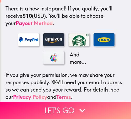
scroll to position [105, 0]
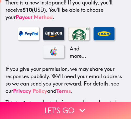
drag, startPoint x: 79, startPoint y: 103, endPoint x: 128, endPoint y: 98, distance: 48.7
click at [79, 105] on icon "button" at bounding box center [82, 111] width 12 height 12
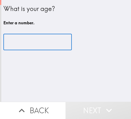
click at [35, 39] on input "number" at bounding box center [37, 42] width 68 height 16
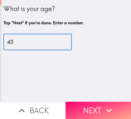
type input "43"
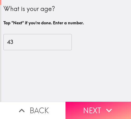
click at [103, 105] on icon "button" at bounding box center [109, 111] width 12 height 12
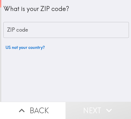
click at [70, 32] on input "ZIP code" at bounding box center [65, 30] width 125 height 16
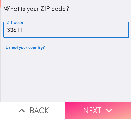
type input "33611"
click at [103, 105] on icon "button" at bounding box center [109, 111] width 12 height 12
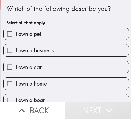
click at [51, 52] on span "I own a business" at bounding box center [34, 50] width 39 height 7
click at [15, 52] on input "I own a business" at bounding box center [10, 51] width 12 height 12
checkbox input "true"
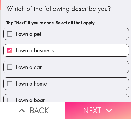
click at [103, 102] on button "Next" at bounding box center [97, 110] width 65 height 17
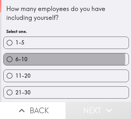
click at [30, 59] on label "6-10" at bounding box center [66, 59] width 125 height 12
click at [15, 59] on input "6-10" at bounding box center [10, 59] width 12 height 12
radio input "true"
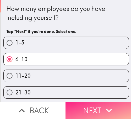
click at [103, 105] on icon "button" at bounding box center [109, 111] width 12 height 12
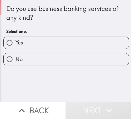
click at [41, 41] on label "Yes" at bounding box center [66, 43] width 125 height 12
click at [15, 41] on input "Yes" at bounding box center [10, 43] width 12 height 12
radio input "true"
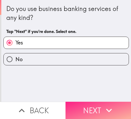
click at [95, 102] on button "Next" at bounding box center [97, 110] width 65 height 17
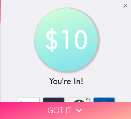
click at [78, 105] on icon "button" at bounding box center [79, 111] width 12 height 12
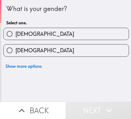
click at [56, 36] on label "Male" at bounding box center [66, 34] width 125 height 12
click at [15, 36] on input "Male" at bounding box center [10, 34] width 12 height 12
radio input "true"
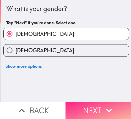
drag, startPoint x: 90, startPoint y: 104, endPoint x: 119, endPoint y: 103, distance: 29.6
click at [90, 104] on button "Next" at bounding box center [97, 110] width 65 height 17
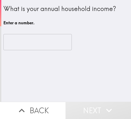
click at [24, 42] on input "number" at bounding box center [37, 42] width 68 height 16
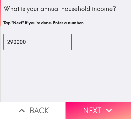
type input "290000"
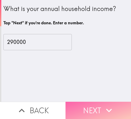
click at [96, 103] on button "Next" at bounding box center [97, 110] width 65 height 17
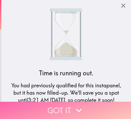
click at [67, 103] on button "Got it" at bounding box center [65, 110] width 131 height 17
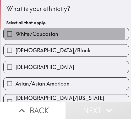
click at [39, 32] on span "White/Caucasian" at bounding box center [36, 33] width 43 height 7
click at [15, 32] on input "White/Caucasian" at bounding box center [10, 34] width 12 height 12
checkbox input "true"
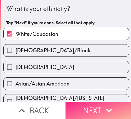
drag, startPoint x: 97, startPoint y: 103, endPoint x: 123, endPoint y: 103, distance: 25.9
click at [97, 103] on button "Next" at bounding box center [97, 110] width 65 height 17
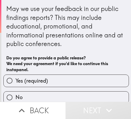
click at [62, 82] on label "Yes (required)" at bounding box center [66, 81] width 125 height 12
click at [15, 82] on input "Yes (required)" at bounding box center [10, 81] width 12 height 12
radio input "true"
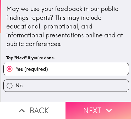
click at [92, 102] on button "Next" at bounding box center [97, 110] width 65 height 17
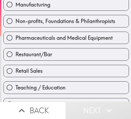
scroll to position [179, 0]
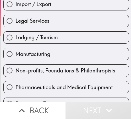
click at [55, 36] on span "Lodging / Tourism" at bounding box center [36, 37] width 42 height 7
click at [15, 36] on input "Lodging / Tourism" at bounding box center [10, 38] width 12 height 12
radio input "true"
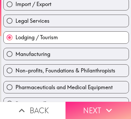
click at [90, 102] on button "Next" at bounding box center [97, 110] width 65 height 17
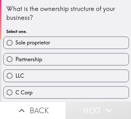
drag, startPoint x: 50, startPoint y: 57, endPoint x: 55, endPoint y: 56, distance: 5.1
click at [50, 57] on label "Partnership" at bounding box center [66, 59] width 125 height 12
click at [15, 57] on input "Partnership" at bounding box center [10, 59] width 12 height 12
radio input "true"
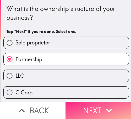
click at [94, 102] on button "Next" at bounding box center [97, 110] width 65 height 17
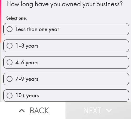
scroll to position [18, 0]
drag, startPoint x: 47, startPoint y: 59, endPoint x: 108, endPoint y: 59, distance: 61.8
click at [47, 59] on label "4-6 years" at bounding box center [66, 63] width 125 height 12
click at [15, 59] on input "4-6 years" at bounding box center [10, 63] width 12 height 12
radio input "true"
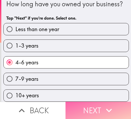
click at [86, 102] on button "Next" at bounding box center [97, 110] width 65 height 17
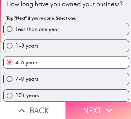
scroll to position [0, 0]
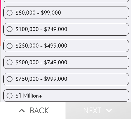
scroll to position [58, 0]
drag, startPoint x: 48, startPoint y: 40, endPoint x: 89, endPoint y: 48, distance: 41.6
click at [48, 42] on span "$250,000 - $499,000" at bounding box center [41, 45] width 52 height 7
click at [15, 40] on input "$250,000 - $499,000" at bounding box center [10, 46] width 12 height 12
radio input "true"
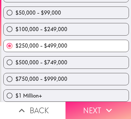
drag, startPoint x: 94, startPoint y: 103, endPoint x: 124, endPoint y: 103, distance: 29.9
click at [94, 103] on button "Next" at bounding box center [97, 110] width 65 height 17
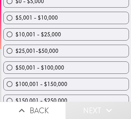
scroll to position [109, 0]
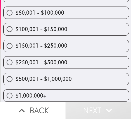
drag, startPoint x: 52, startPoint y: 57, endPoint x: 97, endPoint y: 58, distance: 45.1
click at [52, 59] on span "$250,001 - $500,000" at bounding box center [41, 62] width 52 height 7
click at [15, 57] on input "$250,001 - $500,000" at bounding box center [10, 63] width 12 height 12
radio input "true"
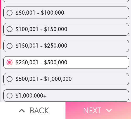
click at [88, 102] on button "Next" at bounding box center [97, 110] width 65 height 17
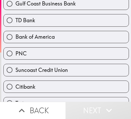
scroll to position [203, 0]
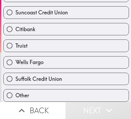
click at [60, 57] on label "Wells Fargo" at bounding box center [66, 63] width 125 height 12
click at [15, 57] on input "Wells Fargo" at bounding box center [10, 63] width 12 height 12
radio input "true"
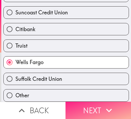
click at [103, 105] on icon "button" at bounding box center [109, 111] width 12 height 12
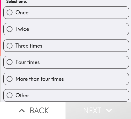
scroll to position [43, 0]
click at [52, 75] on span "More than four times" at bounding box center [39, 78] width 48 height 7
click at [15, 73] on input "More than four times" at bounding box center [10, 79] width 12 height 12
radio input "true"
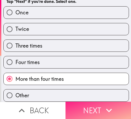
drag, startPoint x: 98, startPoint y: 101, endPoint x: 112, endPoint y: 101, distance: 14.7
click at [98, 102] on button "Next" at bounding box center [97, 110] width 65 height 17
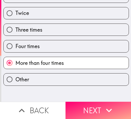
scroll to position [0, 0]
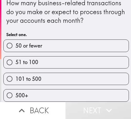
scroll to position [10, 0]
click at [50, 75] on label "101 to 500" at bounding box center [66, 79] width 125 height 12
click at [15, 75] on input "101 to 500" at bounding box center [10, 79] width 12 height 12
radio input "true"
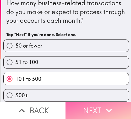
click at [80, 103] on button "Next" at bounding box center [97, 110] width 65 height 17
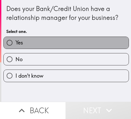
click at [69, 42] on label "Yes" at bounding box center [66, 43] width 125 height 12
click at [15, 42] on input "Yes" at bounding box center [10, 43] width 12 height 12
radio input "true"
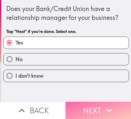
click at [105, 105] on icon "button" at bounding box center [109, 111] width 12 height 12
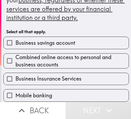
scroll to position [52, 0]
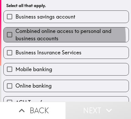
click at [38, 38] on span "Combined online access to personal and business accounts" at bounding box center [71, 35] width 113 height 15
click at [15, 38] on input "Combined online access to personal and business accounts" at bounding box center [10, 35] width 12 height 12
checkbox input "true"
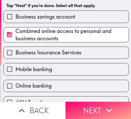
click at [36, 61] on div "Mobile banking" at bounding box center [64, 67] width 130 height 17
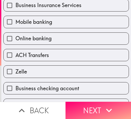
scroll to position [157, 0]
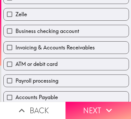
click at [31, 42] on label "Invoicing & Accounts Receivables" at bounding box center [66, 48] width 125 height 12
click at [15, 42] on input "Invoicing & Accounts Receivables" at bounding box center [10, 48] width 12 height 12
checkbox input "true"
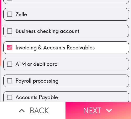
click at [27, 67] on span "ATM or debit card" at bounding box center [36, 64] width 42 height 7
click at [15, 67] on input "ATM or debit card" at bounding box center [10, 64] width 12 height 12
checkbox input "true"
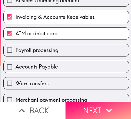
scroll to position [229, 0]
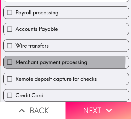
click at [29, 59] on span "Merchant payment processing" at bounding box center [51, 62] width 72 height 7
click at [15, 56] on input "Merchant payment processing" at bounding box center [10, 62] width 12 height 12
checkbox input "true"
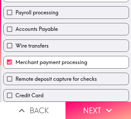
click at [34, 77] on span "Remote deposit capture for checks" at bounding box center [55, 78] width 81 height 7
click at [15, 77] on input "Remote deposit capture for checks" at bounding box center [10, 79] width 12 height 12
checkbox input "true"
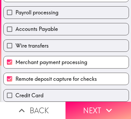
drag, startPoint x: 87, startPoint y: 101, endPoint x: 85, endPoint y: 93, distance: 8.7
click at [87, 102] on button "Next" at bounding box center [97, 110] width 65 height 17
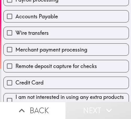
click at [57, 28] on label "Wire transfers" at bounding box center [66, 33] width 125 height 12
click at [15, 28] on input "Wire transfers" at bounding box center [10, 33] width 12 height 12
checkbox input "true"
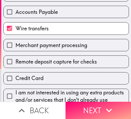
scroll to position [247, 0]
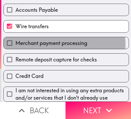
click at [56, 40] on span "Merchant payment processing" at bounding box center [51, 43] width 72 height 7
click at [15, 37] on input "Merchant payment processing" at bounding box center [10, 43] width 12 height 12
checkbox input "true"
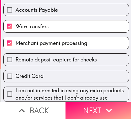
click at [51, 56] on span "Remote deposit capture for checks" at bounding box center [55, 59] width 81 height 7
click at [15, 54] on input "Remote deposit capture for checks" at bounding box center [10, 60] width 12 height 12
checkbox input "true"
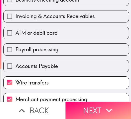
scroll to position [116, 0]
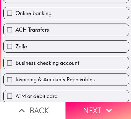
click at [51, 51] on label "Zelle" at bounding box center [66, 47] width 125 height 12
click at [15, 51] on input "Zelle" at bounding box center [10, 47] width 12 height 12
checkbox input "true"
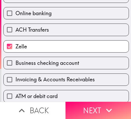
click at [52, 28] on label "ACH Transfers" at bounding box center [66, 30] width 125 height 12
click at [15, 28] on input "ACH Transfers" at bounding box center [10, 30] width 12 height 12
checkbox input "true"
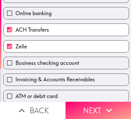
drag, startPoint x: 95, startPoint y: 103, endPoint x: 127, endPoint y: 100, distance: 32.4
click at [95, 103] on button "Next" at bounding box center [97, 110] width 65 height 17
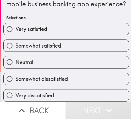
click at [48, 42] on span "Somewhat satisfied" at bounding box center [38, 45] width 46 height 7
click at [15, 40] on input "Somewhat satisfied" at bounding box center [10, 46] width 12 height 12
radio input "true"
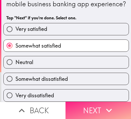
click at [78, 105] on button "Next" at bounding box center [97, 110] width 65 height 17
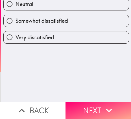
scroll to position [0, 0]
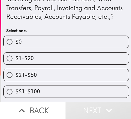
scroll to position [69, 0]
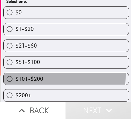
click at [43, 73] on label "$101-$200" at bounding box center [66, 79] width 125 height 12
click at [15, 73] on input "$101-$200" at bounding box center [10, 79] width 12 height 12
radio input "true"
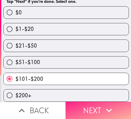
click at [103, 105] on icon "button" at bounding box center [109, 111] width 12 height 12
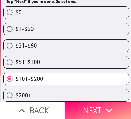
scroll to position [41, 0]
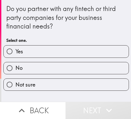
drag, startPoint x: 46, startPoint y: 47, endPoint x: 74, endPoint y: 47, distance: 28.0
click at [46, 47] on label "Yes" at bounding box center [66, 52] width 125 height 12
click at [15, 47] on input "Yes" at bounding box center [10, 52] width 12 height 12
radio input "true"
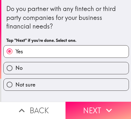
drag, startPoint x: 99, startPoint y: 101, endPoint x: 98, endPoint y: 96, distance: 5.0
click at [99, 102] on button "Next" at bounding box center [97, 110] width 65 height 17
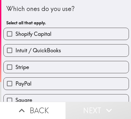
scroll to position [25, 0]
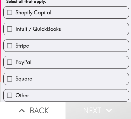
drag, startPoint x: 42, startPoint y: 43, endPoint x: 53, endPoint y: 50, distance: 12.5
click at [42, 43] on label "Stripe" at bounding box center [66, 46] width 125 height 12
click at [15, 43] on input "Stripe" at bounding box center [10, 46] width 12 height 12
checkbox input "true"
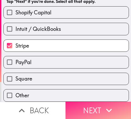
drag, startPoint x: 100, startPoint y: 100, endPoint x: 123, endPoint y: 101, distance: 22.3
click at [100, 102] on button "Next" at bounding box center [97, 110] width 65 height 17
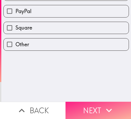
scroll to position [0, 0]
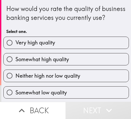
drag, startPoint x: 48, startPoint y: 68, endPoint x: 71, endPoint y: 63, distance: 23.4
click at [48, 63] on span "Somewhat high quality" at bounding box center [41, 59] width 53 height 7
click at [15, 65] on input "Somewhat high quality" at bounding box center [10, 59] width 12 height 12
radio input "true"
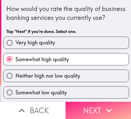
click at [86, 104] on button "Next" at bounding box center [97, 110] width 65 height 17
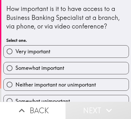
click at [43, 53] on span "Very important" at bounding box center [32, 51] width 35 height 7
click at [15, 53] on input "Very important" at bounding box center [10, 52] width 12 height 12
radio input "true"
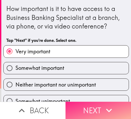
click at [93, 102] on button "Next" at bounding box center [97, 110] width 65 height 17
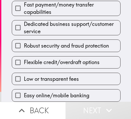
click at [69, 42] on span "Robust security and fraud protection" at bounding box center [66, 45] width 85 height 7
click at [24, 41] on input "Robust security and fraud protection" at bounding box center [18, 46] width 12 height 12
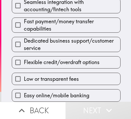
click at [64, 59] on span "Flexible credit/overdraft options" at bounding box center [62, 62] width 76 height 7
click at [24, 59] on input "Flexible credit/overdraft options" at bounding box center [18, 63] width 12 height 12
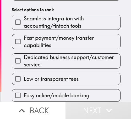
scroll to position [89, 0]
click at [64, 58] on span "Dedicated business support/customer service" at bounding box center [72, 61] width 96 height 15
click at [24, 58] on input "Dedicated business support/customer service" at bounding box center [18, 61] width 12 height 12
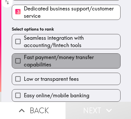
click at [64, 58] on span "Fast payment/money transfer capabilities" at bounding box center [72, 61] width 96 height 15
click at [24, 58] on input "Fast payment/money transfer capabilities" at bounding box center [18, 61] width 12 height 12
click at [64, 49] on span "Seamless integration with accounting/fintech tools" at bounding box center [72, 41] width 96 height 15
click at [24, 47] on input "Seamless integration with accounting/fintech tools" at bounding box center [18, 42] width 12 height 12
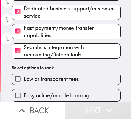
click at [64, 58] on div "Please rank the following business banking features in order of importance (1 =…" at bounding box center [66, 8] width 130 height 187
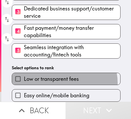
click at [61, 79] on label "Low or transparent fees" at bounding box center [66, 79] width 108 height 12
click at [24, 79] on input "Low or transparent fees" at bounding box center [18, 79] width 12 height 12
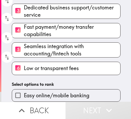
click at [61, 81] on h6 "Select options to rank" at bounding box center [66, 84] width 109 height 6
click at [55, 90] on label "Easy online/mobile banking" at bounding box center [66, 96] width 108 height 12
click at [24, 90] on input "Easy online/mobile banking" at bounding box center [18, 96] width 12 height 12
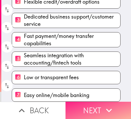
drag, startPoint x: 94, startPoint y: 102, endPoint x: 102, endPoint y: 102, distance: 8.1
click at [94, 102] on button "Next" at bounding box center [97, 110] width 65 height 17
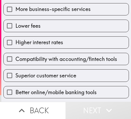
scroll to position [75, 0]
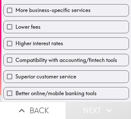
drag, startPoint x: 60, startPoint y: 35, endPoint x: 57, endPoint y: 55, distance: 20.8
click at [58, 35] on div "Higher interest rates" at bounding box center [64, 41] width 130 height 17
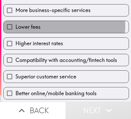
click at [47, 26] on label "Lower fees" at bounding box center [66, 27] width 125 height 12
click at [15, 26] on input "Lower fees" at bounding box center [10, 27] width 12 height 12
checkbox input "true"
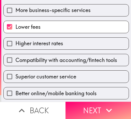
click at [51, 61] on span "Compatibility with accounting/fintech tools" at bounding box center [66, 60] width 102 height 7
click at [15, 61] on input "Compatibility with accounting/fintech tools" at bounding box center [10, 60] width 12 height 12
checkbox input "true"
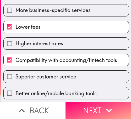
click at [47, 79] on span "Superior customer service" at bounding box center [45, 76] width 61 height 7
click at [15, 79] on input "Superior customer service" at bounding box center [10, 77] width 12 height 12
checkbox input "true"
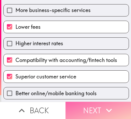
click at [103, 105] on icon "button" at bounding box center [109, 111] width 12 height 12
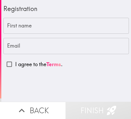
click at [41, 29] on input "First name" at bounding box center [65, 26] width 125 height 16
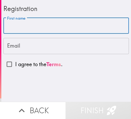
paste input "Charles"
type input "Charles"
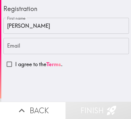
click at [35, 50] on input "Email" at bounding box center [65, 46] width 125 height 16
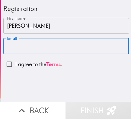
paste input "charlesbaker28466@gmail.com"
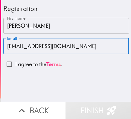
type input "charlesbaker28466@gmail.com"
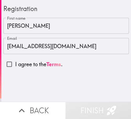
click at [9, 65] on input "I agree to the Terms ." at bounding box center [9, 64] width 12 height 12
checkbox input "true"
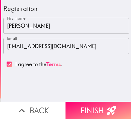
drag, startPoint x: 90, startPoint y: 101, endPoint x: 102, endPoint y: 106, distance: 13.3
click at [90, 102] on button "Finish" at bounding box center [97, 110] width 65 height 17
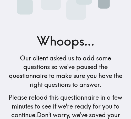
scroll to position [99, 0]
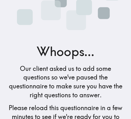
scroll to position [81, 0]
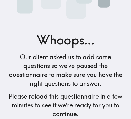
scroll to position [81, 0]
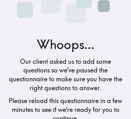
scroll to position [81, 0]
